Goal: Check status: Check status

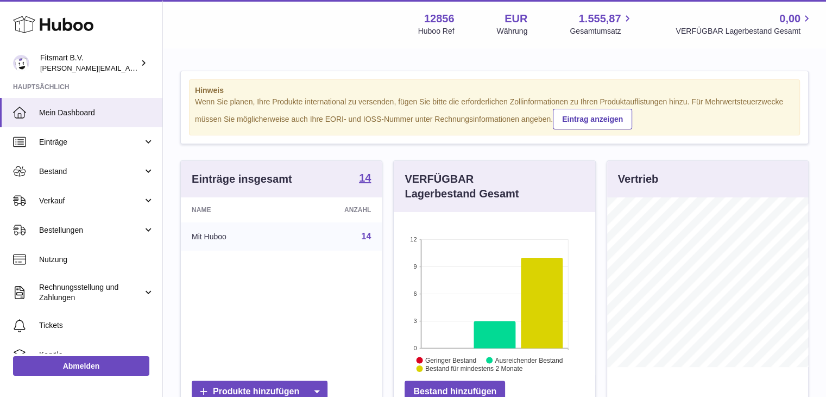
scroll to position [169, 202]
click at [55, 231] on span "Bestellungen" at bounding box center [91, 230] width 104 height 10
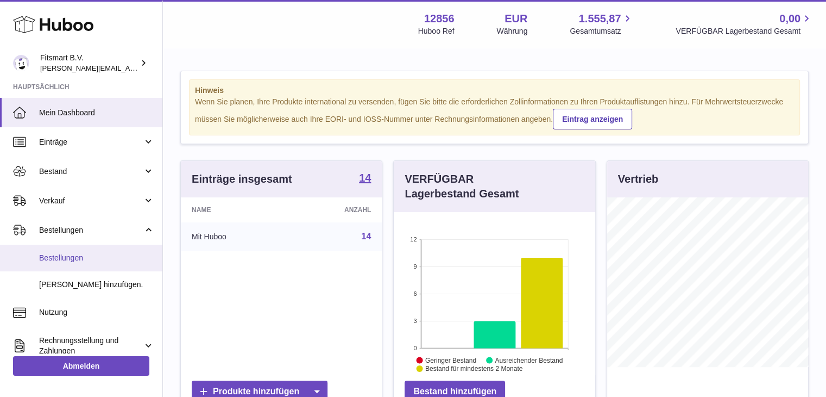
click at [67, 259] on span "Bestellungen" at bounding box center [96, 258] width 115 height 10
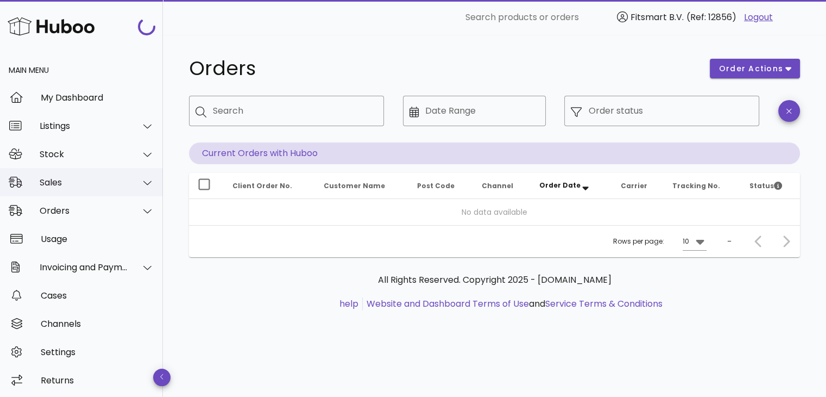
click at [79, 184] on div "Sales" at bounding box center [84, 182] width 89 height 10
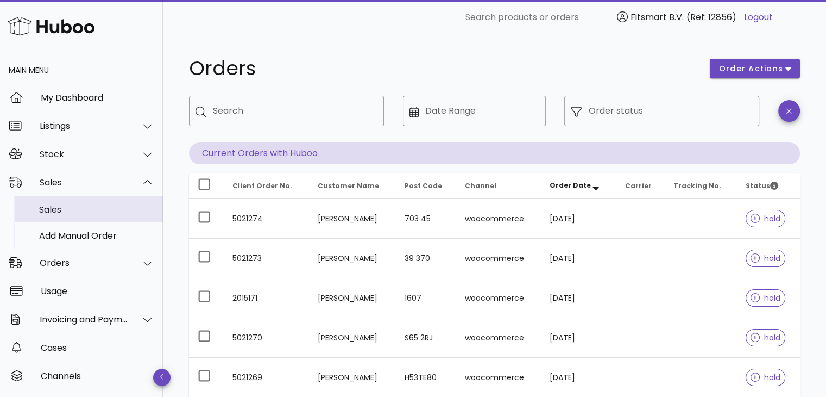
click at [54, 209] on div "Sales" at bounding box center [96, 209] width 115 height 10
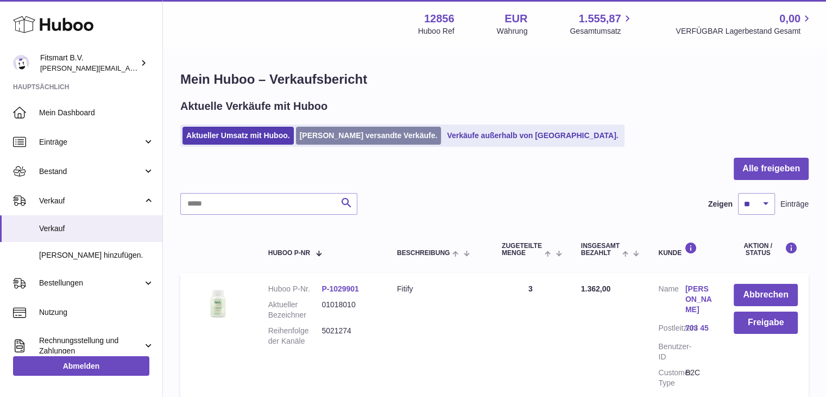
click at [336, 140] on link "Von Huboo versandte Verkäufe." at bounding box center [369, 136] width 146 height 18
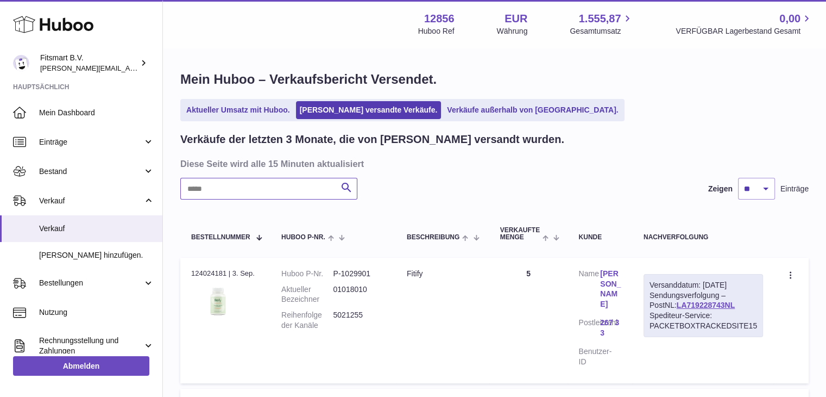
click at [247, 192] on input "text" at bounding box center [268, 189] width 177 height 22
paste input "*******"
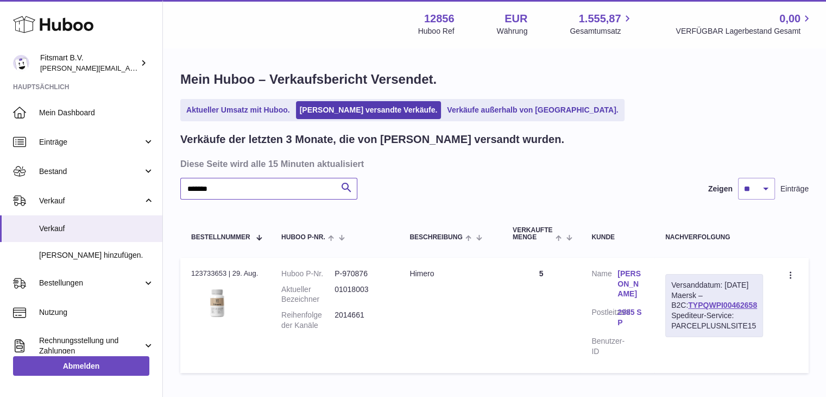
type input "*******"
drag, startPoint x: 715, startPoint y: 309, endPoint x: 679, endPoint y: 305, distance: 36.6
click at [714, 309] on div "Versanddatum: 1. Sep. 2025 Maersk – B2C: TYPQWPI00462658 Spediteur-Service: PAR…" at bounding box center [714, 305] width 98 height 63
click at [688, 309] on link "TYPQWPI00462658" at bounding box center [722, 304] width 69 height 9
